Goal: Check status: Check status

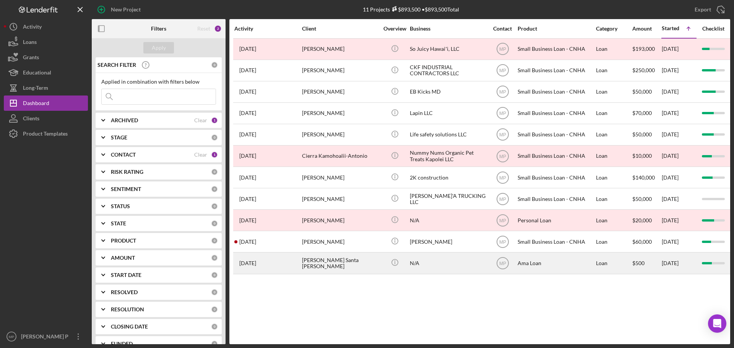
click at [347, 266] on div "[PERSON_NAME] Santa [PERSON_NAME]" at bounding box center [340, 263] width 76 height 20
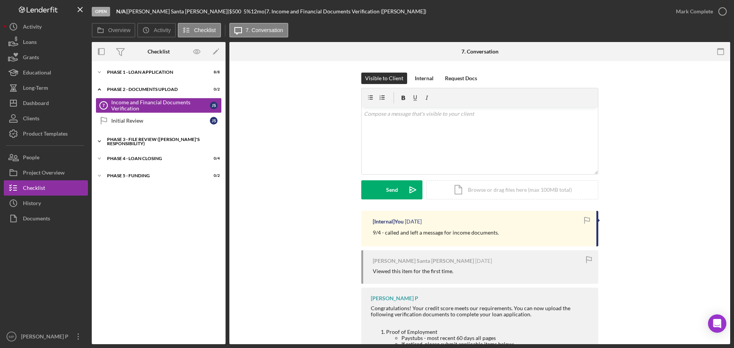
click at [138, 138] on div "PHASE 3 - FILE REVIEW ([PERSON_NAME]'s Responsibility)" at bounding box center [161, 141] width 109 height 9
click at [144, 88] on div "Phase 2 - DOCUMENTS UPLOAD" at bounding box center [161, 89] width 109 height 5
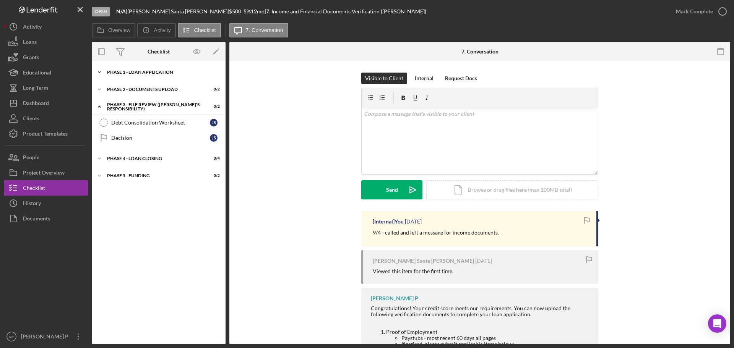
click at [145, 71] on div "Phase 1 - Loan Application" at bounding box center [161, 72] width 109 height 5
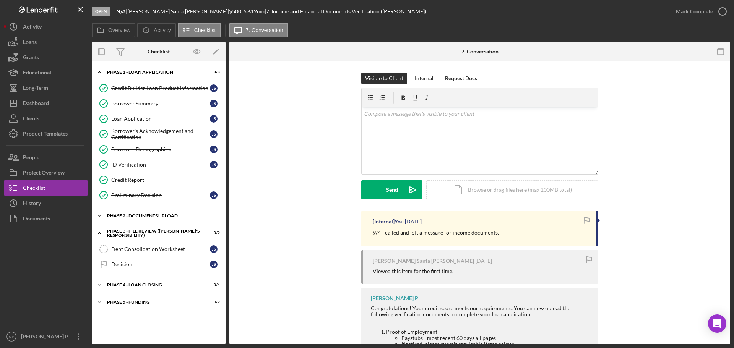
click at [144, 213] on div "Icon/Expander Phase 2 - DOCUMENTS UPLOAD 0 / 2" at bounding box center [159, 215] width 134 height 15
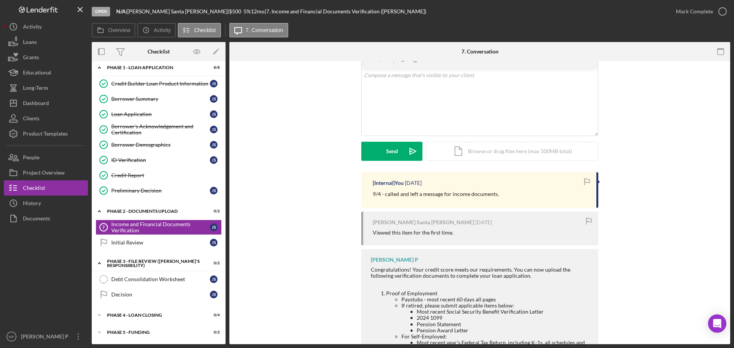
scroll to position [17, 0]
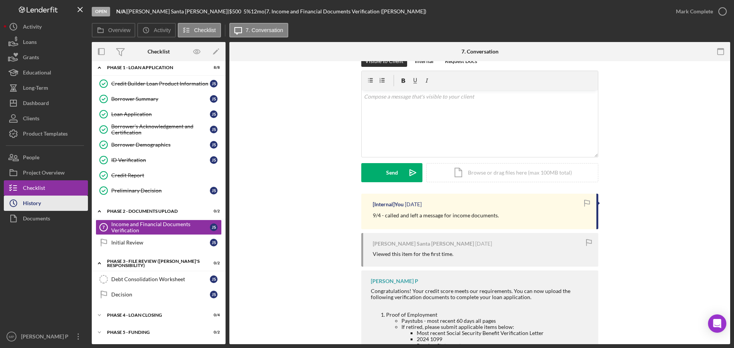
click at [38, 209] on div "History" at bounding box center [32, 204] width 18 height 17
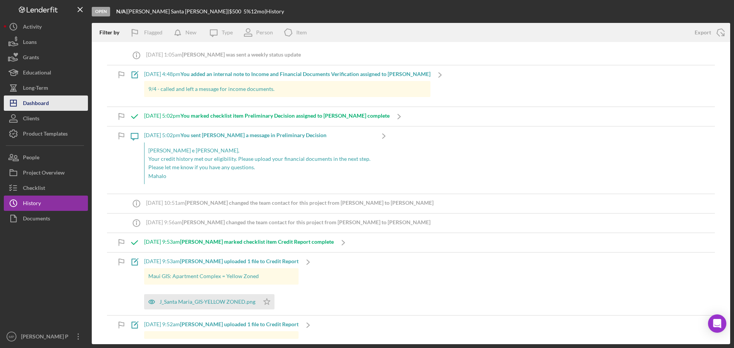
click at [47, 101] on div "Dashboard" at bounding box center [36, 104] width 26 height 17
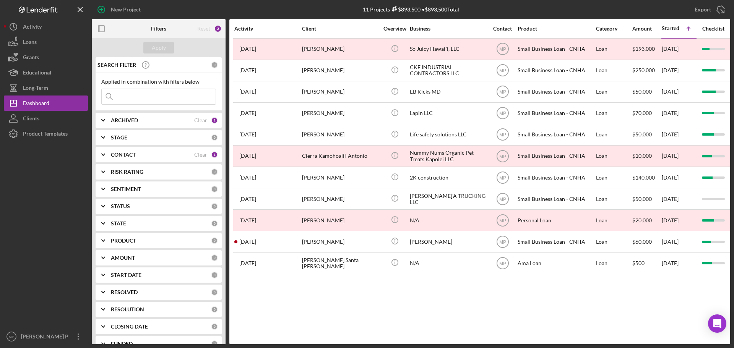
click at [503, 306] on div "Activity Client Overview Business Contact Product Category Amount Started Icon/…" at bounding box center [479, 181] width 501 height 325
